Goal: Task Accomplishment & Management: Complete application form

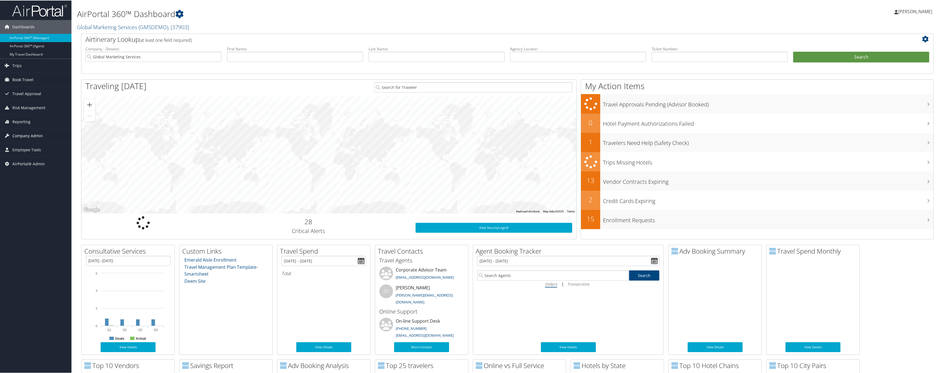
click at [25, 138] on span "Company Admin" at bounding box center [27, 135] width 31 height 14
click at [25, 121] on span "Reporting" at bounding box center [21, 121] width 18 height 14
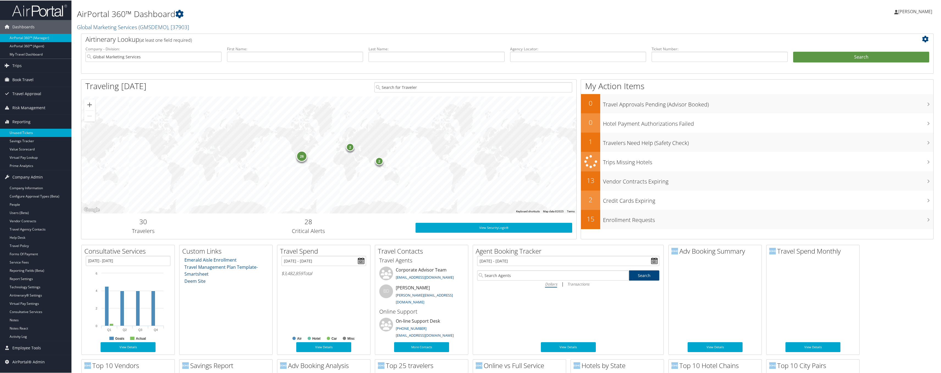
click at [27, 132] on link "Unused Tickets" at bounding box center [35, 132] width 71 height 8
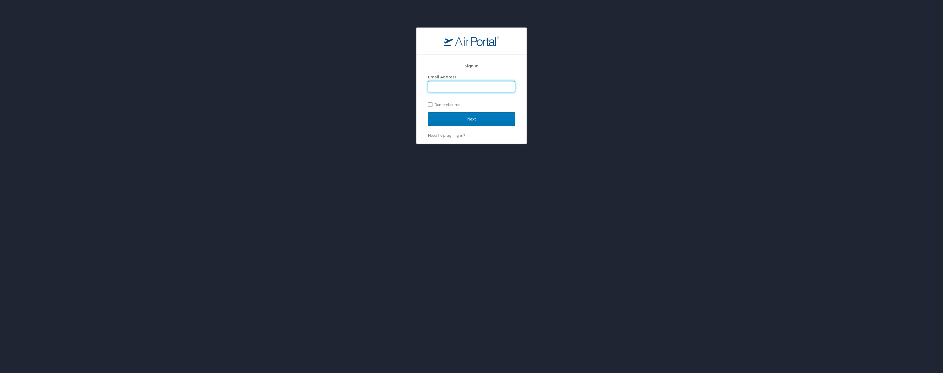
click at [461, 91] on input "Email Address" at bounding box center [471, 86] width 86 height 10
type input "kyle.crowther@cbtravel.com"
click at [461, 115] on input "Next" at bounding box center [471, 119] width 87 height 14
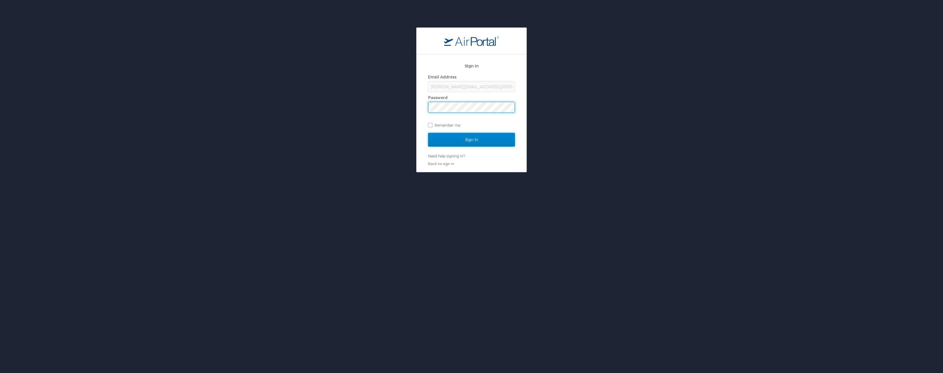
click at [456, 137] on input "Sign In" at bounding box center [471, 140] width 87 height 14
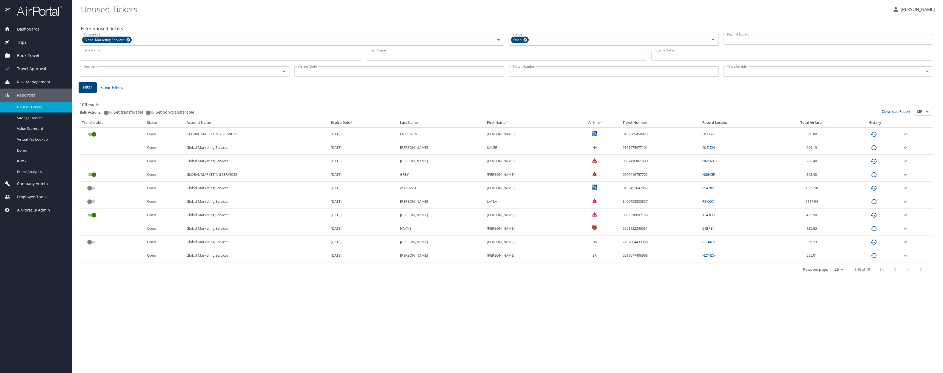
click at [95, 148] on td "custom pagination table" at bounding box center [112, 147] width 65 height 13
click at [92, 166] on td "custom pagination table" at bounding box center [112, 160] width 65 height 13
click at [96, 147] on td "custom pagination table" at bounding box center [112, 147] width 65 height 13
click at [107, 113] on input "Set transferable" at bounding box center [106, 112] width 20 height 7
click at [129, 191] on div "custom pagination table" at bounding box center [118, 188] width 73 height 10
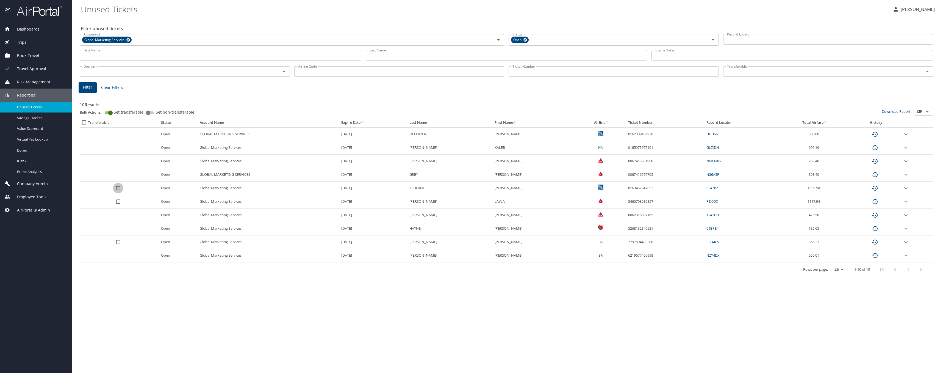
click at [121, 188] on input "select all approval requests" at bounding box center [118, 188] width 10 height 10
click at [121, 205] on input "select all approval requests" at bounding box center [118, 201] width 10 height 10
click at [118, 242] on input "select all approval requests" at bounding box center [118, 242] width 10 height 10
click at [120, 239] on input "select all approval requests" at bounding box center [118, 242] width 10 height 10
click at [118, 203] on input "select all approval requests" at bounding box center [118, 201] width 10 height 10
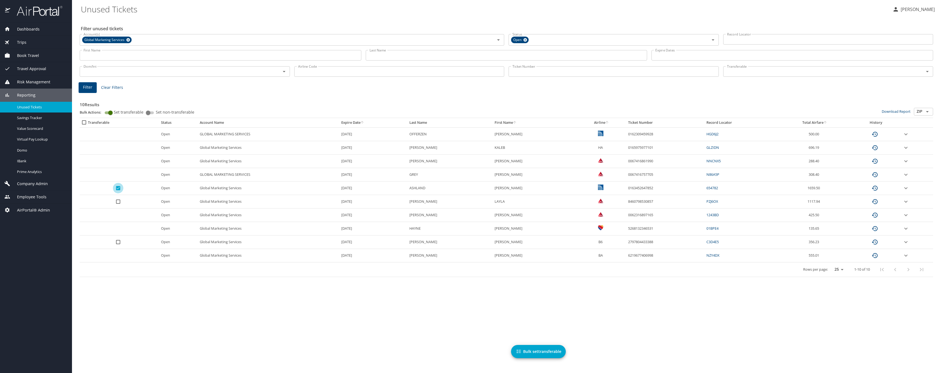
click at [119, 190] on input "select all approval requests" at bounding box center [118, 188] width 10 height 10
click at [111, 113] on input "Set transferable" at bounding box center [111, 112] width 20 height 7
checkbox input "false"
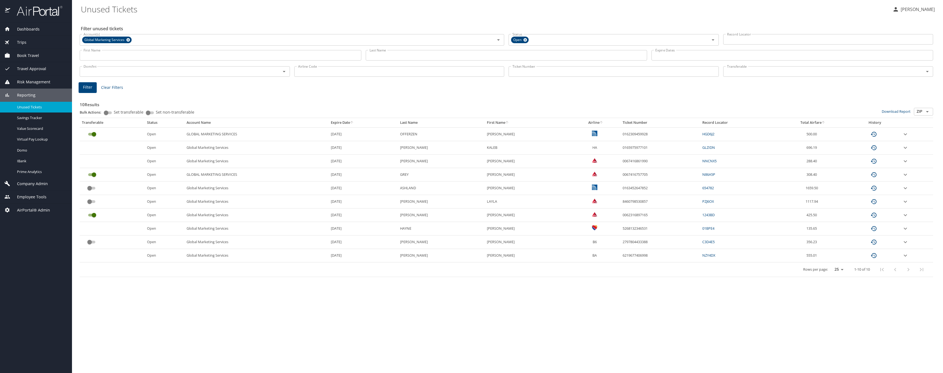
click at [149, 112] on input "Set non-transferable" at bounding box center [148, 112] width 20 height 7
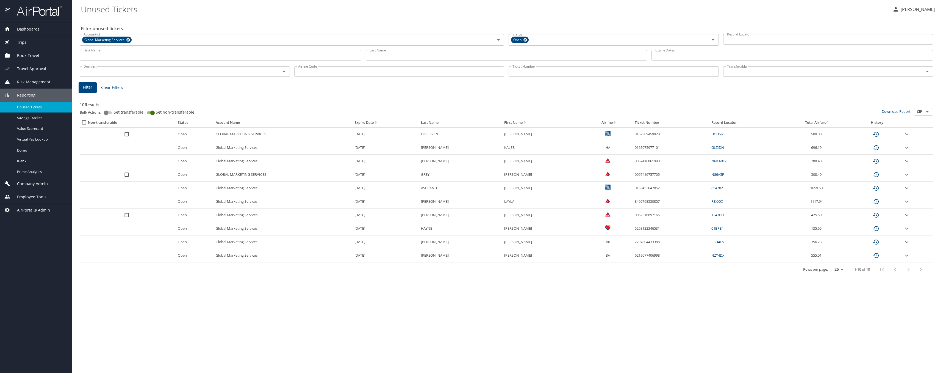
click at [129, 135] on input "select all approval requests" at bounding box center [126, 134] width 10 height 10
click at [130, 177] on input "select all approval requests" at bounding box center [126, 174] width 10 height 10
click at [127, 135] on input "select all approval requests" at bounding box center [126, 134] width 10 height 10
click at [128, 176] on input "select all approval requests" at bounding box center [126, 174] width 10 height 10
click at [152, 112] on input "Set non-transferable" at bounding box center [153, 112] width 20 height 7
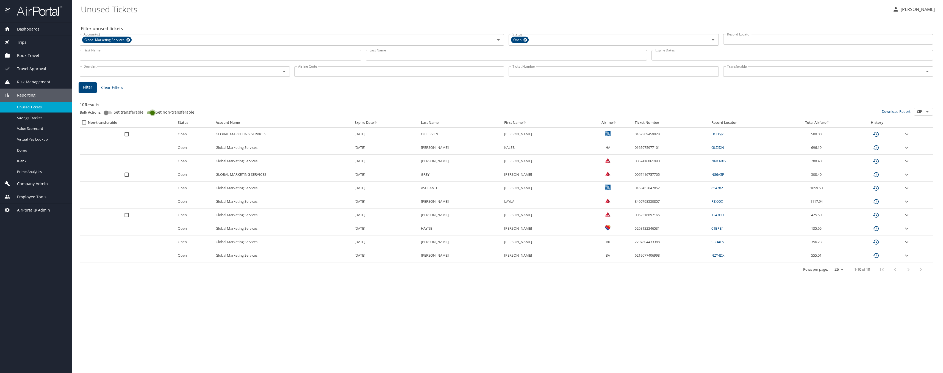
checkbox input "false"
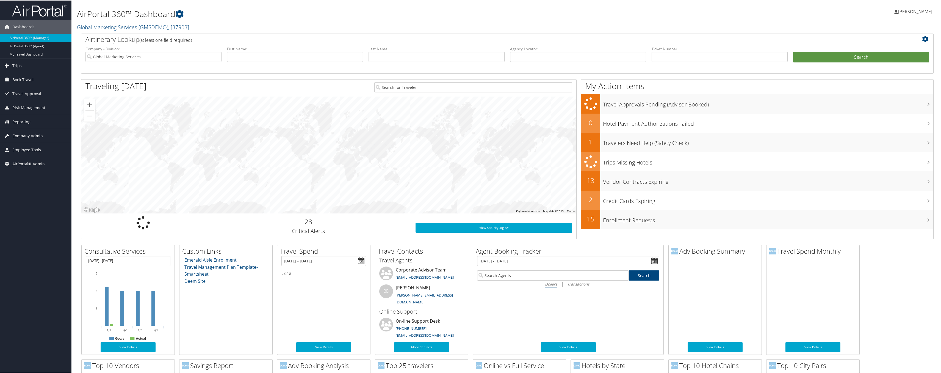
click at [24, 138] on span "Company Admin" at bounding box center [27, 135] width 31 height 14
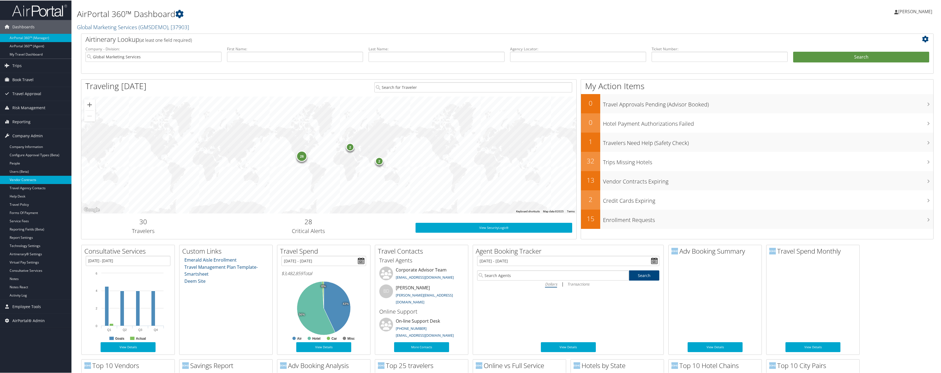
click at [35, 179] on link "Vendor Contracts" at bounding box center [35, 179] width 71 height 8
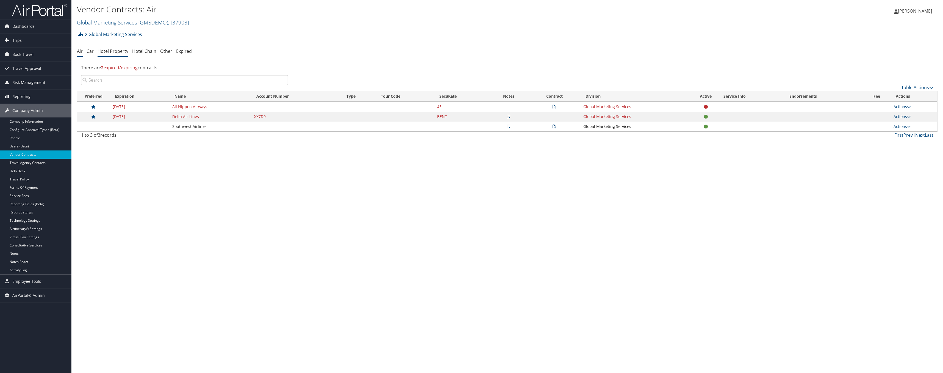
click at [122, 53] on link "Hotel Property" at bounding box center [113, 51] width 31 height 6
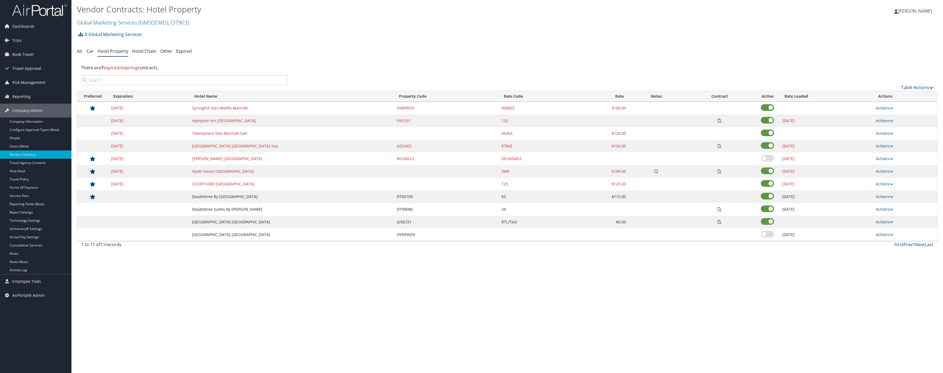
click at [907, 86] on link "Table Actions" at bounding box center [917, 87] width 32 height 6
click at [878, 95] on link "Add New Contract" at bounding box center [899, 95] width 72 height 9
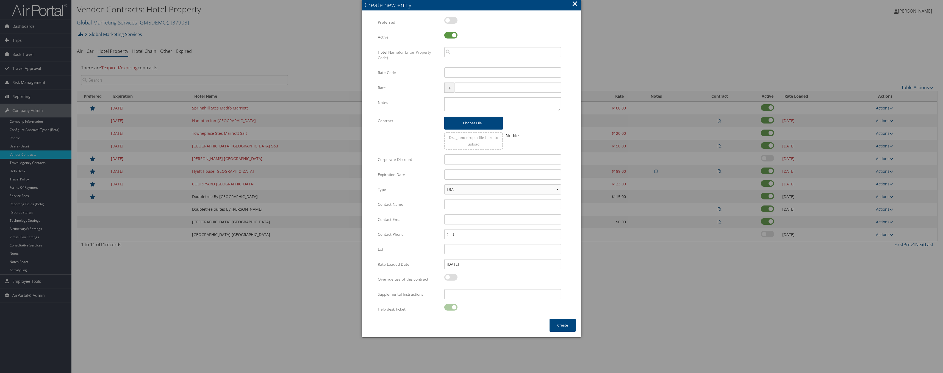
click at [258, 53] on div at bounding box center [471, 186] width 943 height 373
click at [137, 55] on div at bounding box center [471, 186] width 943 height 373
click at [573, 4] on button "×" at bounding box center [575, 3] width 6 height 11
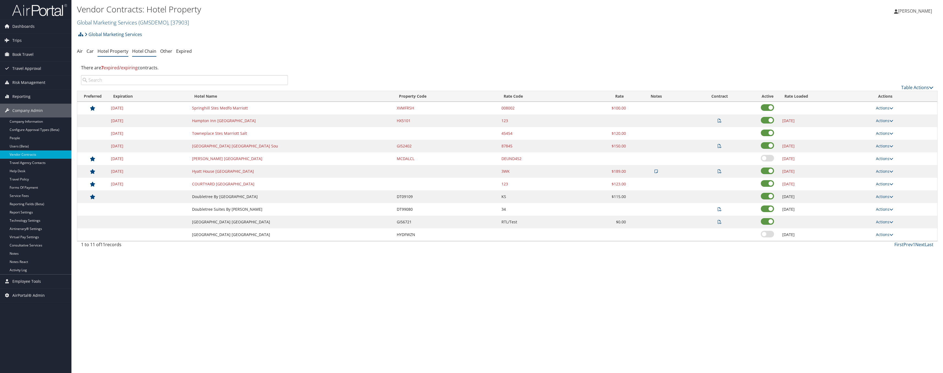
click at [152, 51] on link "Hotel Chain" at bounding box center [144, 51] width 24 height 6
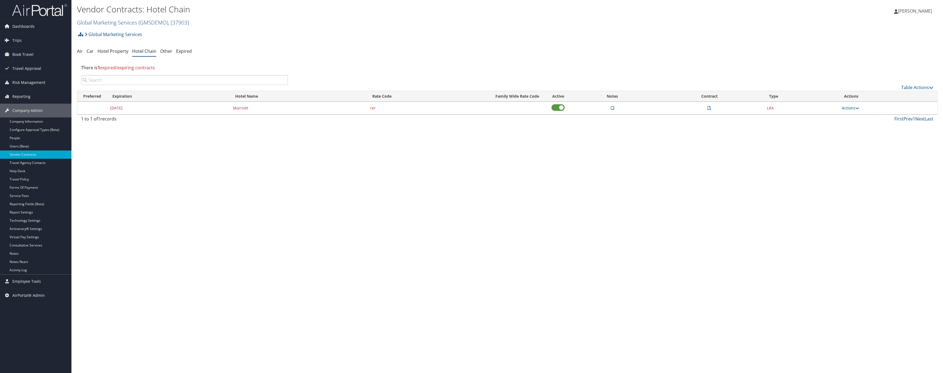
click at [918, 84] on div "Table Actions" at bounding box center [614, 87] width 637 height 7
click at [917, 87] on link "Table Actions" at bounding box center [917, 87] width 32 height 6
click at [885, 95] on link "Add New Contract" at bounding box center [899, 95] width 72 height 9
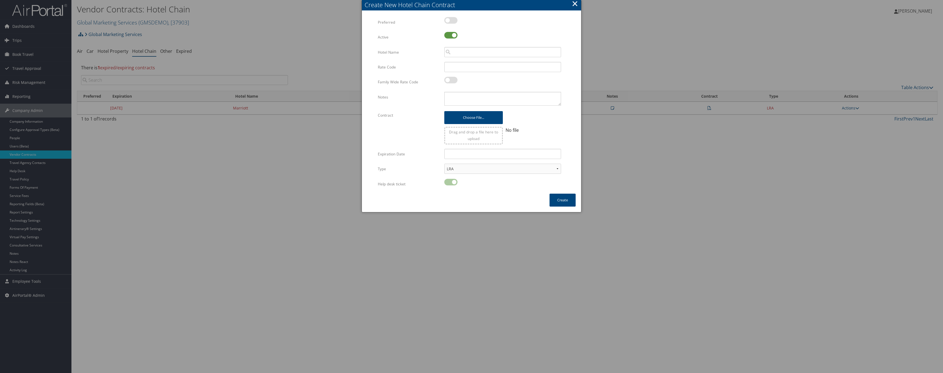
click at [573, 4] on button "×" at bounding box center [575, 3] width 6 height 11
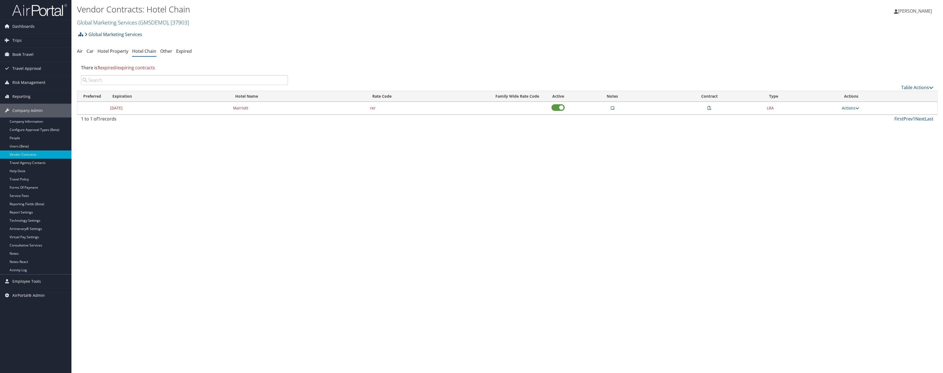
click at [94, 51] on ul "Air Car Hotel Property Hotel Chain Other Expired" at bounding box center [507, 51] width 861 height 10
click at [92, 52] on link "Car" at bounding box center [90, 51] width 7 height 6
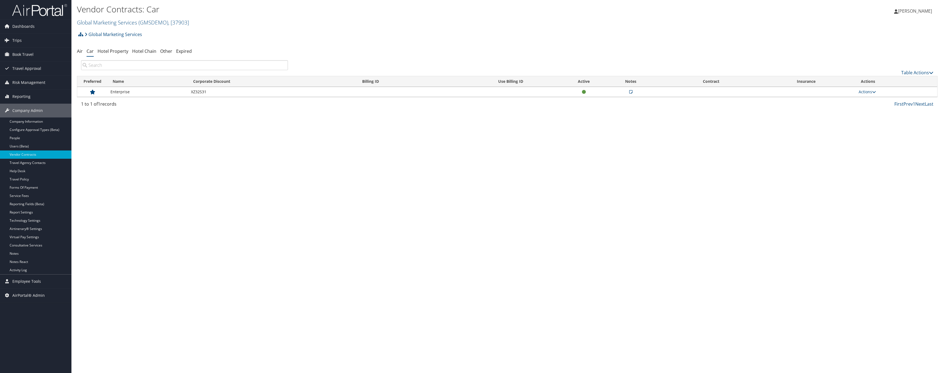
click at [928, 68] on div "Table Actions" at bounding box center [614, 68] width 645 height 16
click at [926, 73] on link "Table Actions" at bounding box center [917, 73] width 32 height 6
click at [895, 79] on link "Add New Contract" at bounding box center [899, 80] width 72 height 9
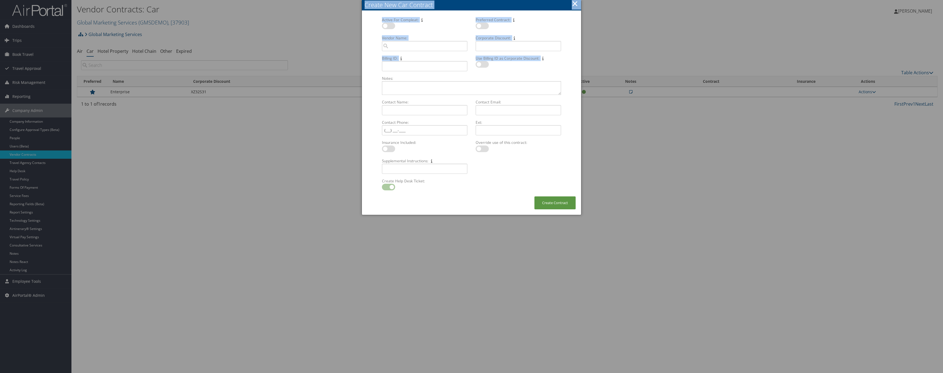
drag, startPoint x: 381, startPoint y: 80, endPoint x: 292, endPoint y: 94, distance: 89.5
click at [292, 94] on body "Menu Dashboards ► AirPortal 360™ (Manager) AirPortal 360™ (Agent) My Travel Das…" at bounding box center [471, 186] width 943 height 373
click at [543, 76] on label "Notes:" at bounding box center [472, 78] width 184 height 5
click at [543, 81] on textarea "Notes: Multiple values The selected items contain different values for this inp…" at bounding box center [471, 88] width 179 height 14
